Goal: Navigation & Orientation: Find specific page/section

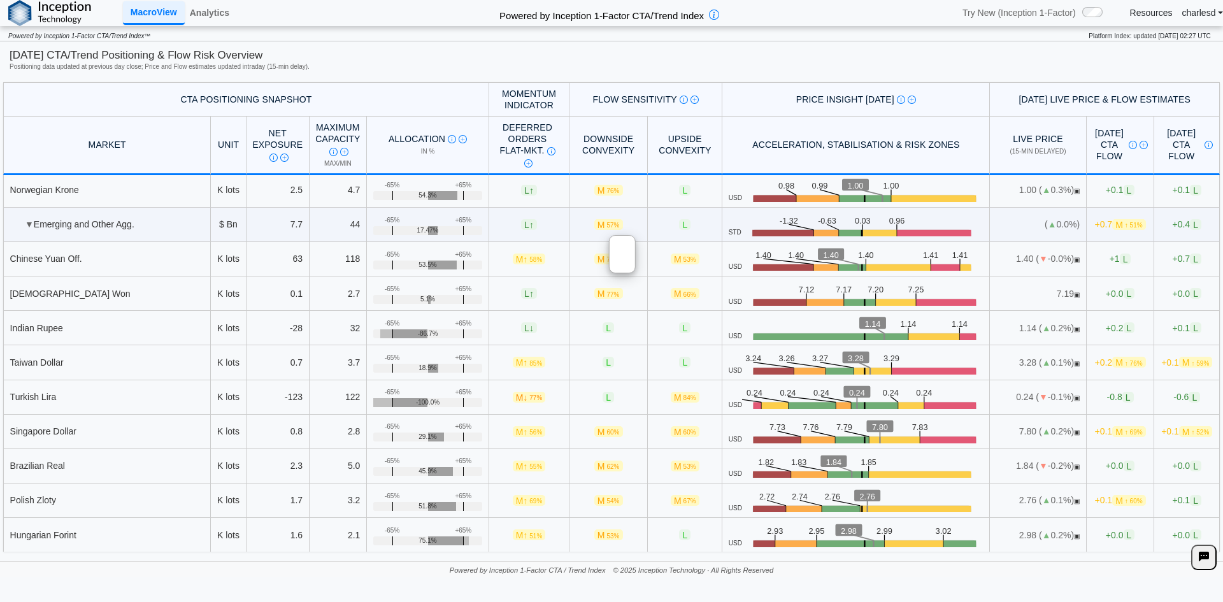
scroll to position [4203, 0]
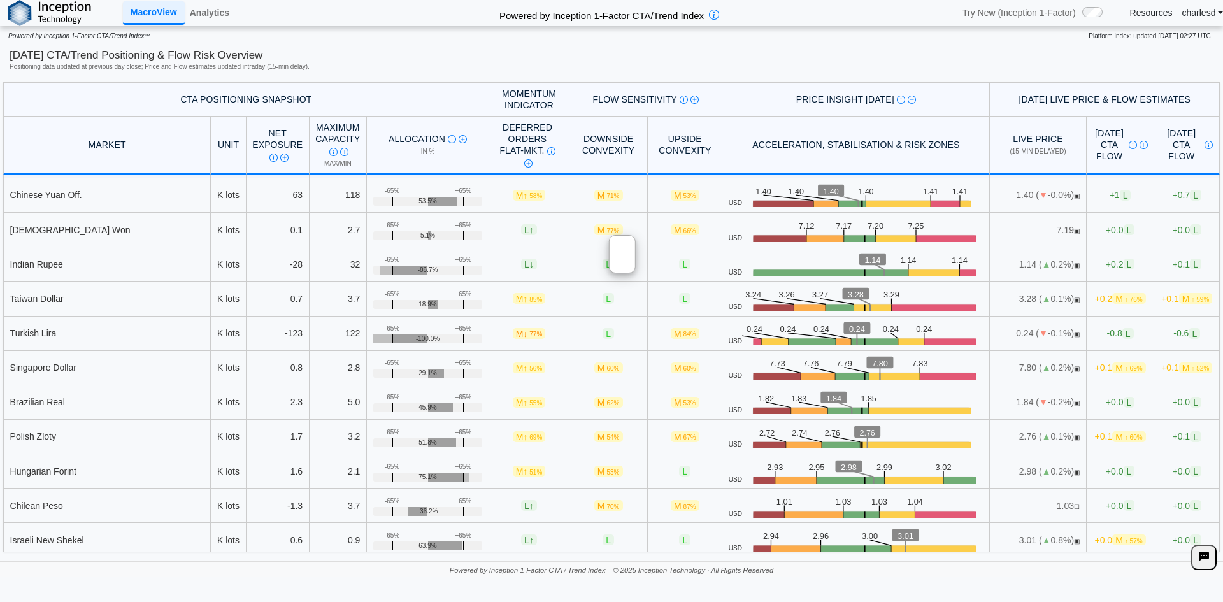
drag, startPoint x: 646, startPoint y: 254, endPoint x: 632, endPoint y: 265, distance: 17.7
click at [622, 255] on img at bounding box center [622, 255] width 0 height 0
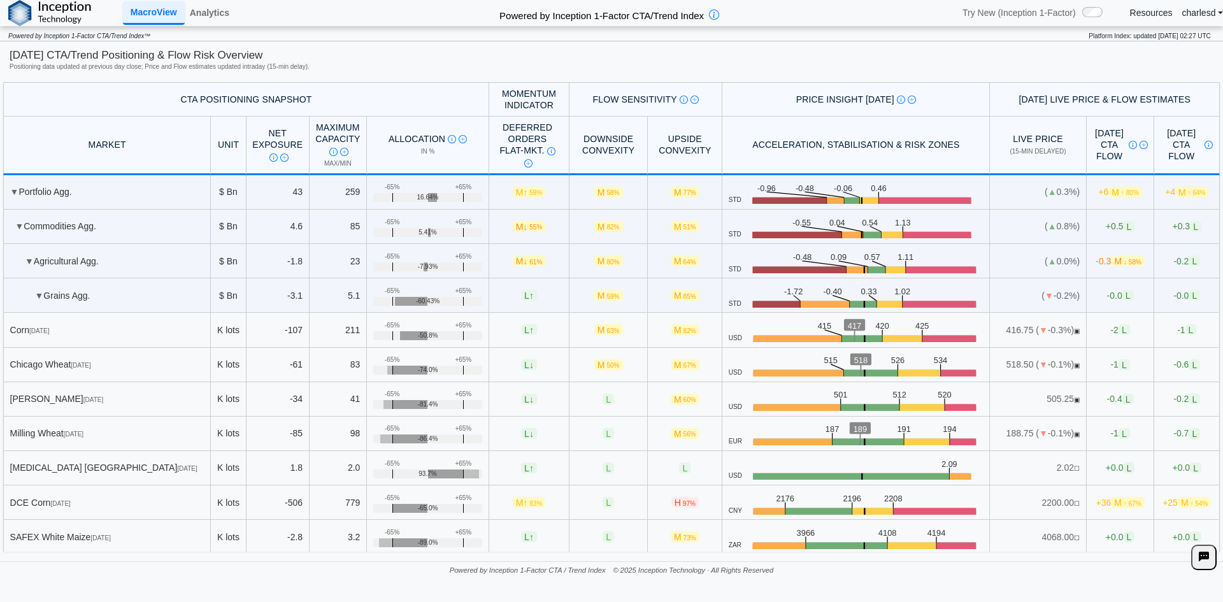
scroll to position [3096, 0]
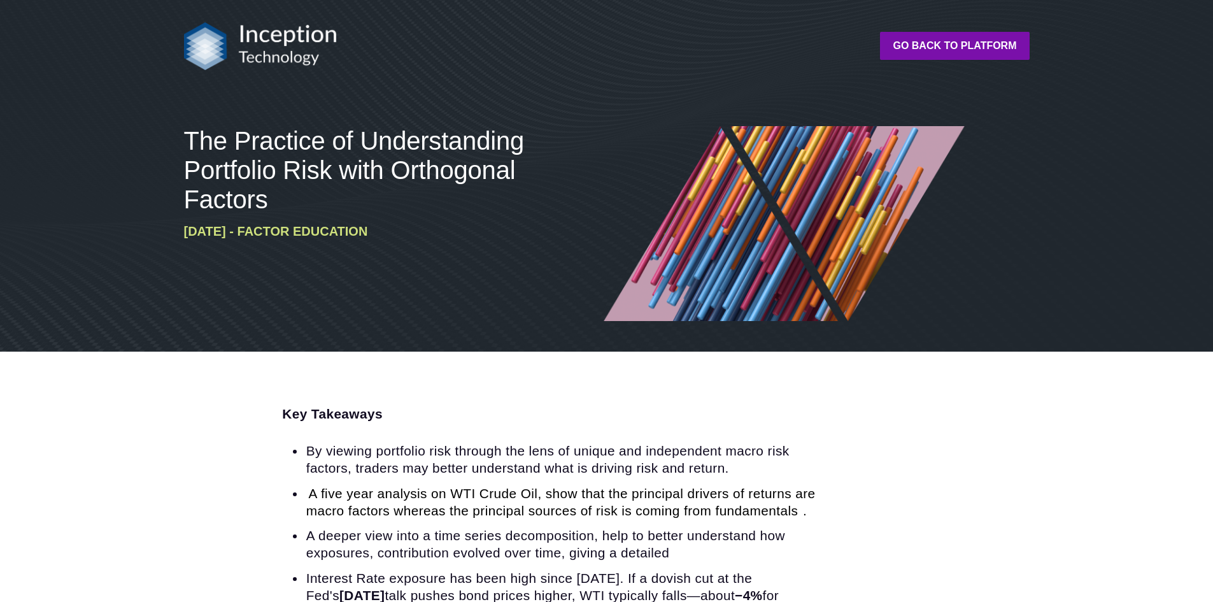
click at [216, 32] on img at bounding box center [260, 46] width 153 height 48
